Goal: Find specific page/section

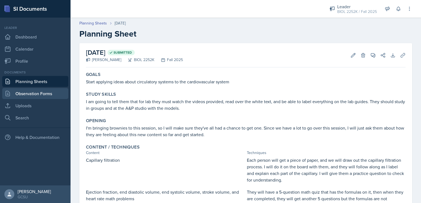
scroll to position [115, 0]
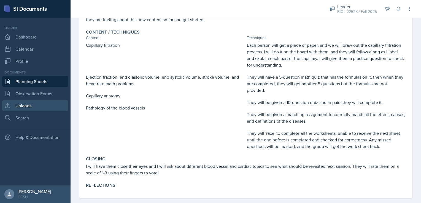
click at [36, 104] on link "Uploads" at bounding box center [35, 105] width 66 height 11
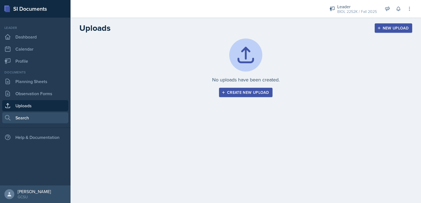
click at [39, 118] on link "Search" at bounding box center [35, 117] width 66 height 11
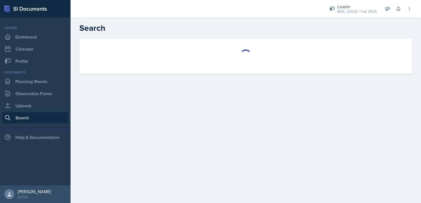
select select "all"
select select "1"
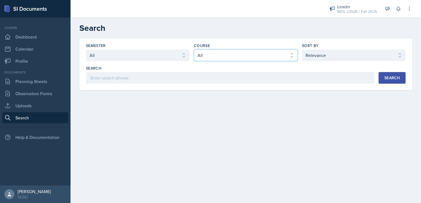
click at [210, 54] on select "Select course All ACCT 3101 ACCT 3102 ASTR 1000 BIOL 1100 BIOL 1107 BIOL 1108 B…" at bounding box center [246, 56] width 104 height 12
select select "06a42934-aea8-4ddc-96e0-9f3b6242b8f8"
click at [194, 50] on select "Select course All ACCT 3101 ACCT 3102 ASTR 1000 BIOL 1100 BIOL 1107 BIOL 1108 B…" at bounding box center [246, 56] width 104 height 12
click at [168, 57] on select "Select semester All Fall 2025 Spring 2025 Fall 2024 Spring 2024 Fall 2023 Sprin…" at bounding box center [138, 56] width 104 height 12
select select "838c426c-7ba8-4b05-94c8-22f19dd4c5cc"
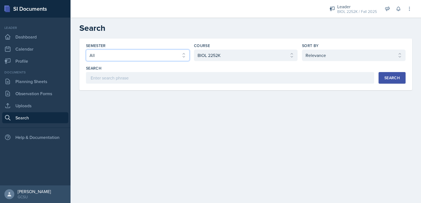
click at [86, 50] on select "Select semester All Fall 2025 Spring 2025 Fall 2024 Spring 2024 Fall 2023 Sprin…" at bounding box center [138, 56] width 104 height 12
click at [389, 74] on button "Search" at bounding box center [392, 78] width 27 height 12
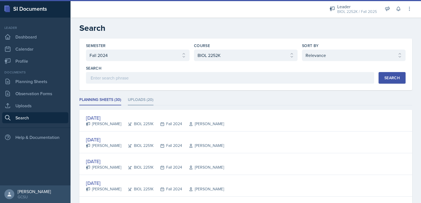
click at [129, 101] on li "Uploads (20)" at bounding box center [141, 100] width 26 height 11
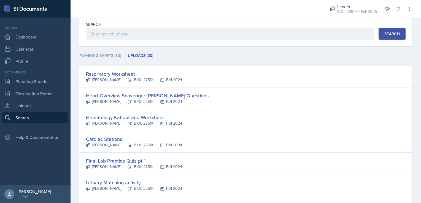
scroll to position [43, 0]
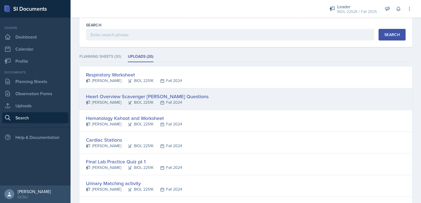
click at [121, 101] on div "BIOL 2251K" at bounding box center [137, 103] width 32 height 6
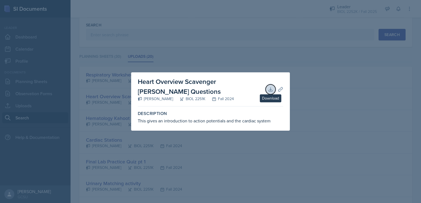
click at [272, 90] on icon at bounding box center [271, 90] width 6 height 6
